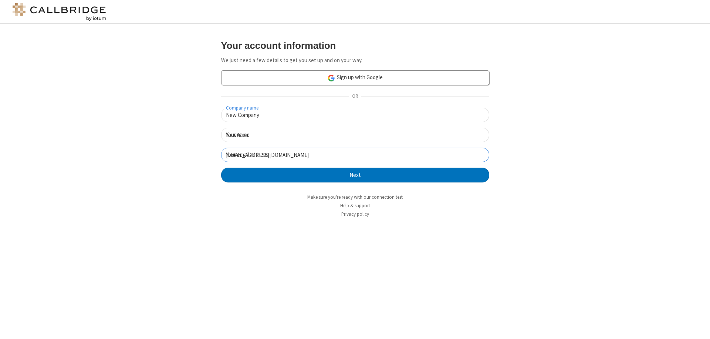
click button "Next" at bounding box center [355, 175] width 268 height 15
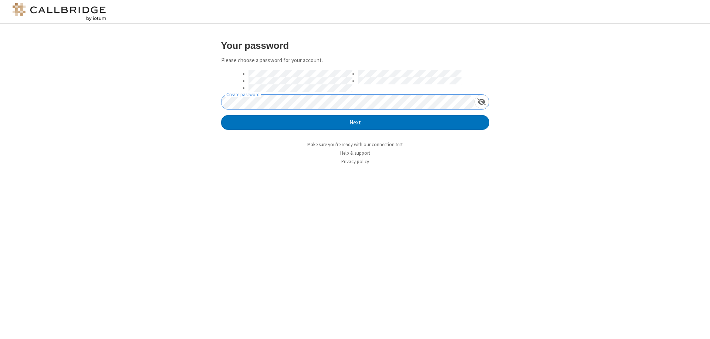
click button "Next" at bounding box center [355, 122] width 268 height 15
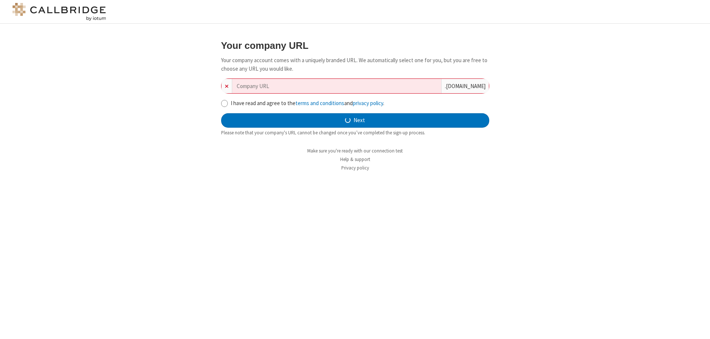
type input "new-company-projection-9268"
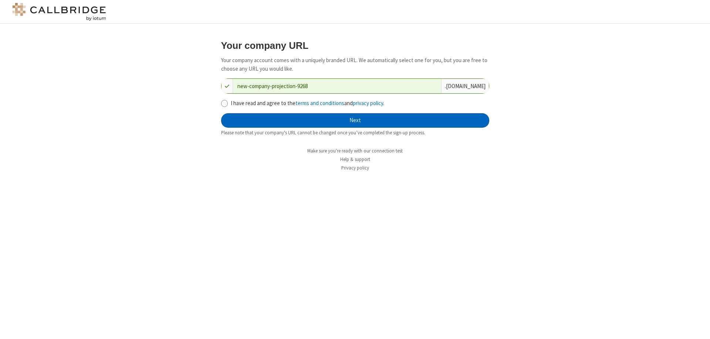
click at [355, 120] on button "Next" at bounding box center [355, 120] width 268 height 15
